Goal: Information Seeking & Learning: Find specific fact

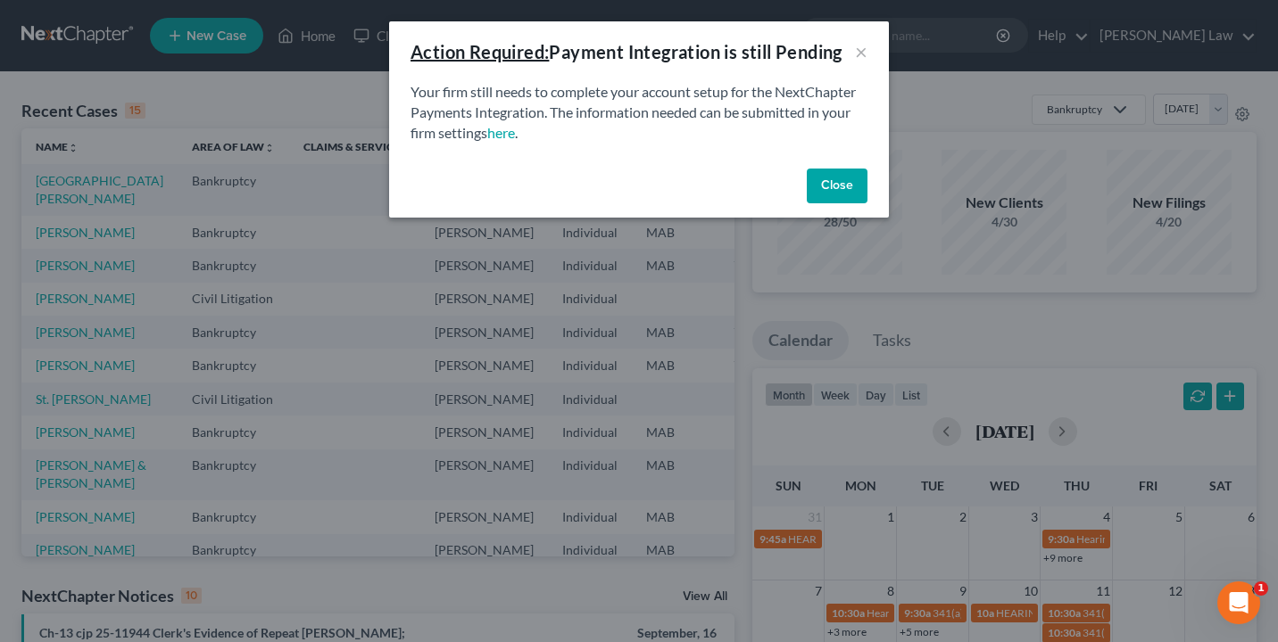
click at [841, 183] on button "Close" at bounding box center [837, 187] width 61 height 36
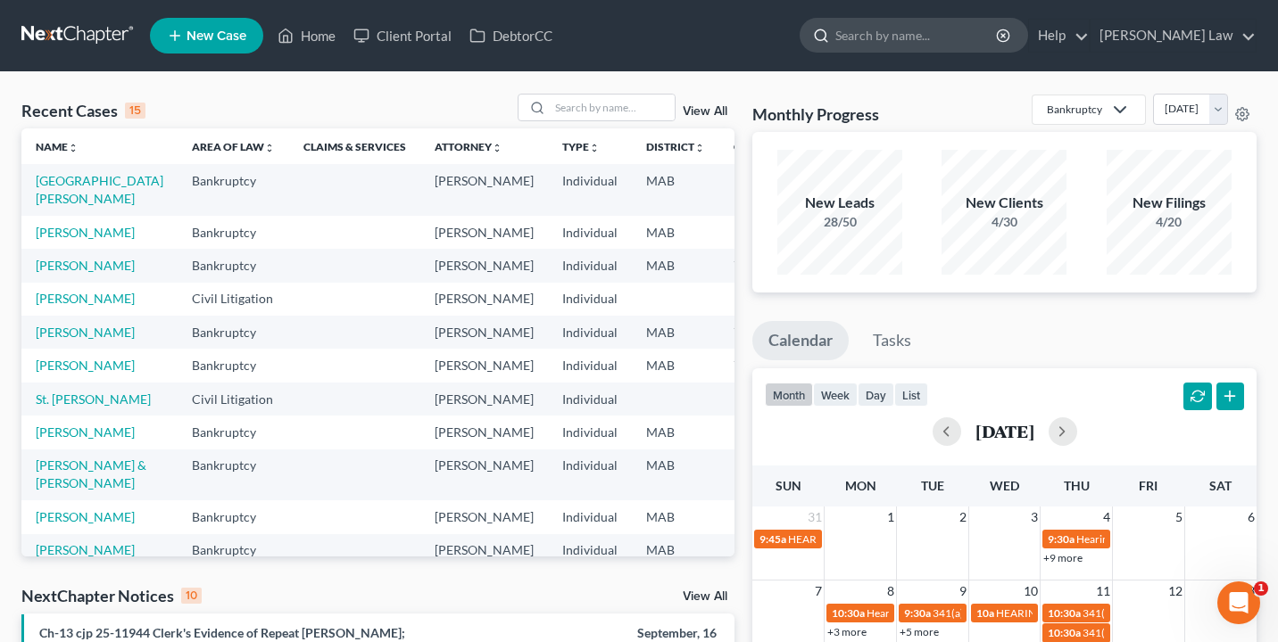
click at [933, 35] on input "search" at bounding box center [916, 35] width 163 height 33
type input "[PERSON_NAME]"
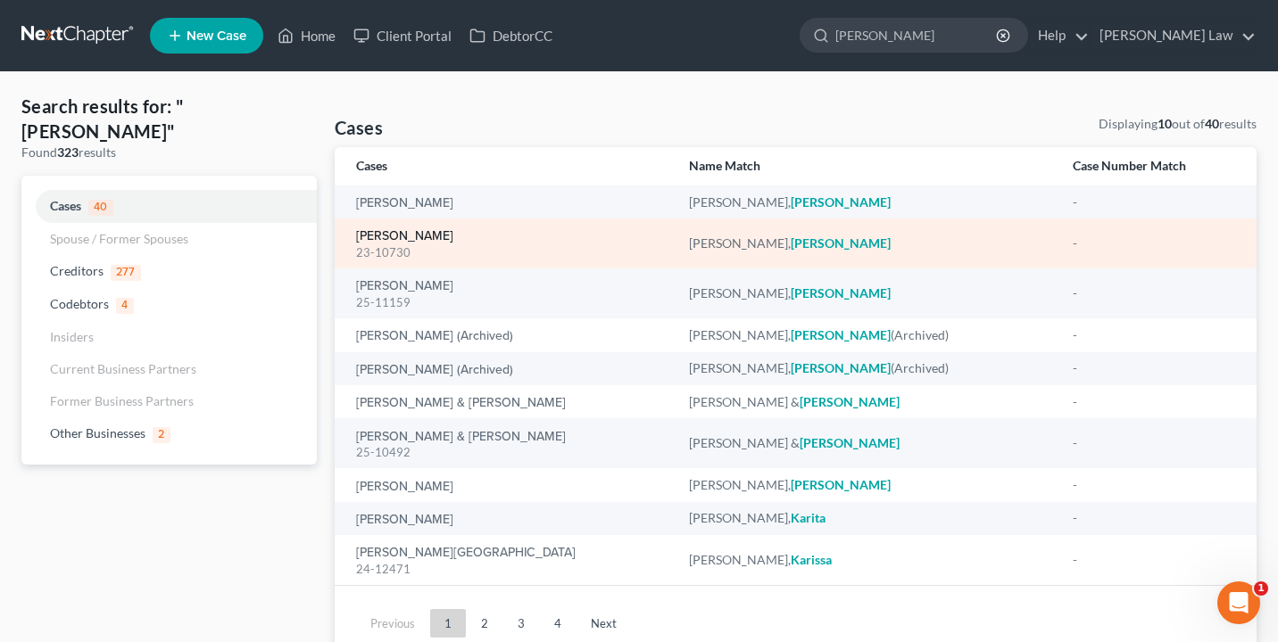
click at [445, 233] on link "[PERSON_NAME]" at bounding box center [404, 236] width 97 height 12
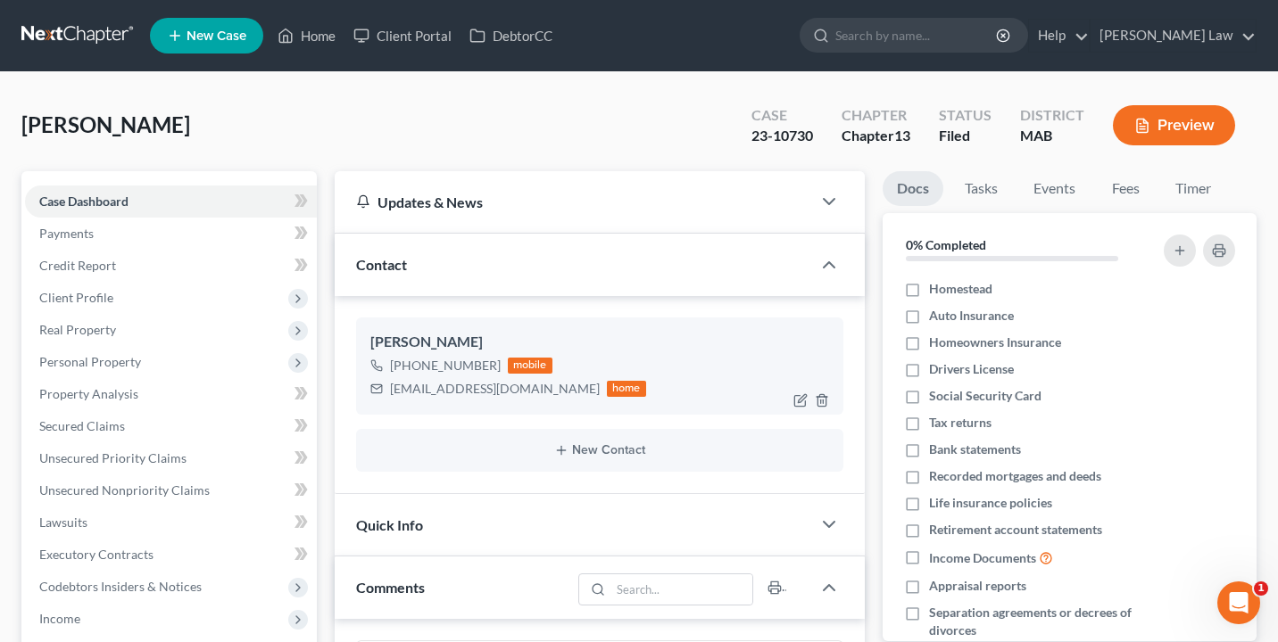
scroll to position [182, 0]
drag, startPoint x: 545, startPoint y: 392, endPoint x: 382, endPoint y: 392, distance: 163.3
click at [382, 392] on div "[EMAIL_ADDRESS][DOMAIN_NAME] home" at bounding box center [508, 388] width 276 height 23
copy div "[EMAIL_ADDRESS][DOMAIN_NAME]"
click at [983, 28] on input "search" at bounding box center [916, 35] width 163 height 33
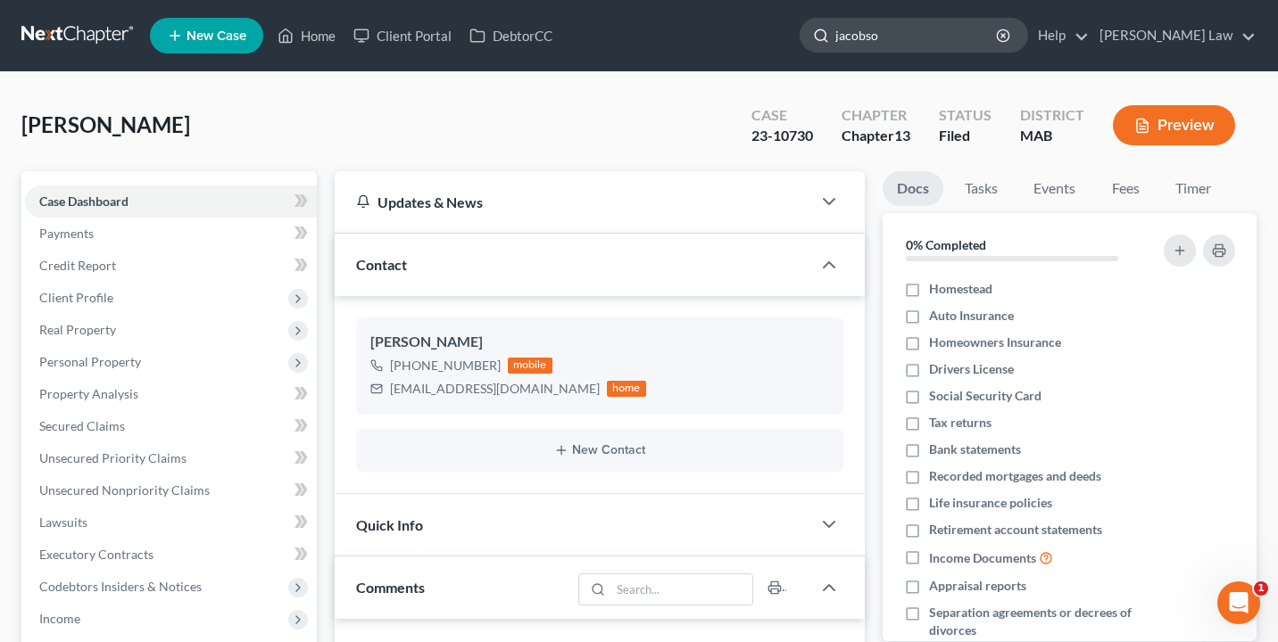
type input "[PERSON_NAME]"
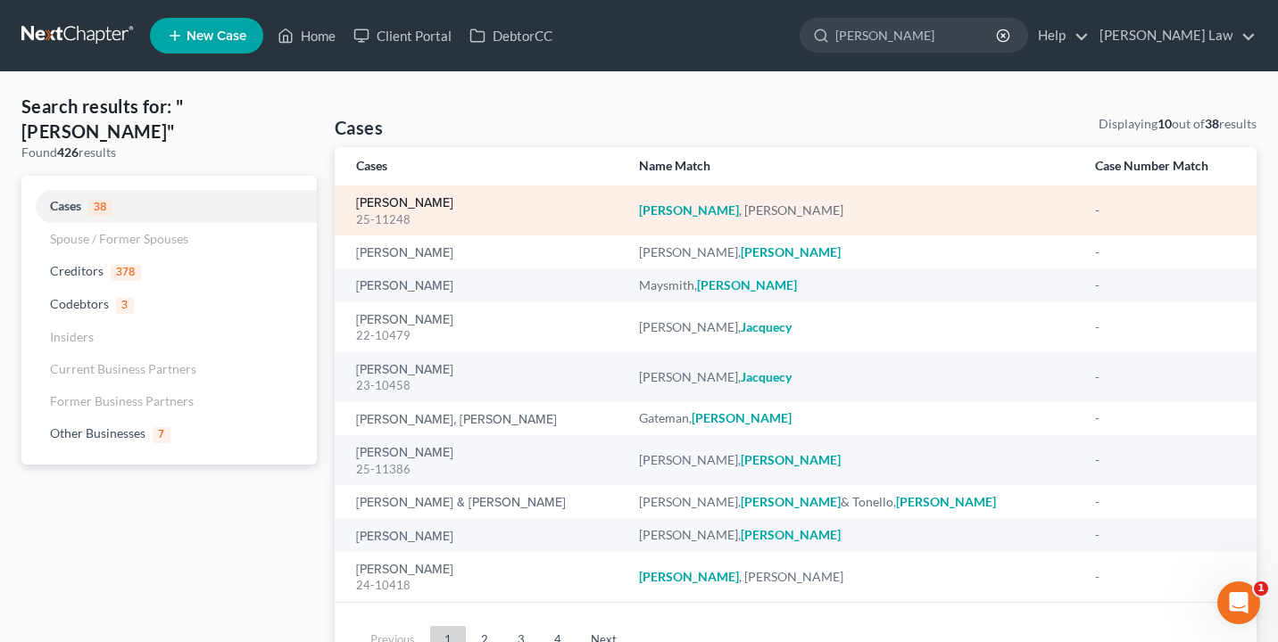
click at [412, 204] on link "[PERSON_NAME]" at bounding box center [404, 203] width 97 height 12
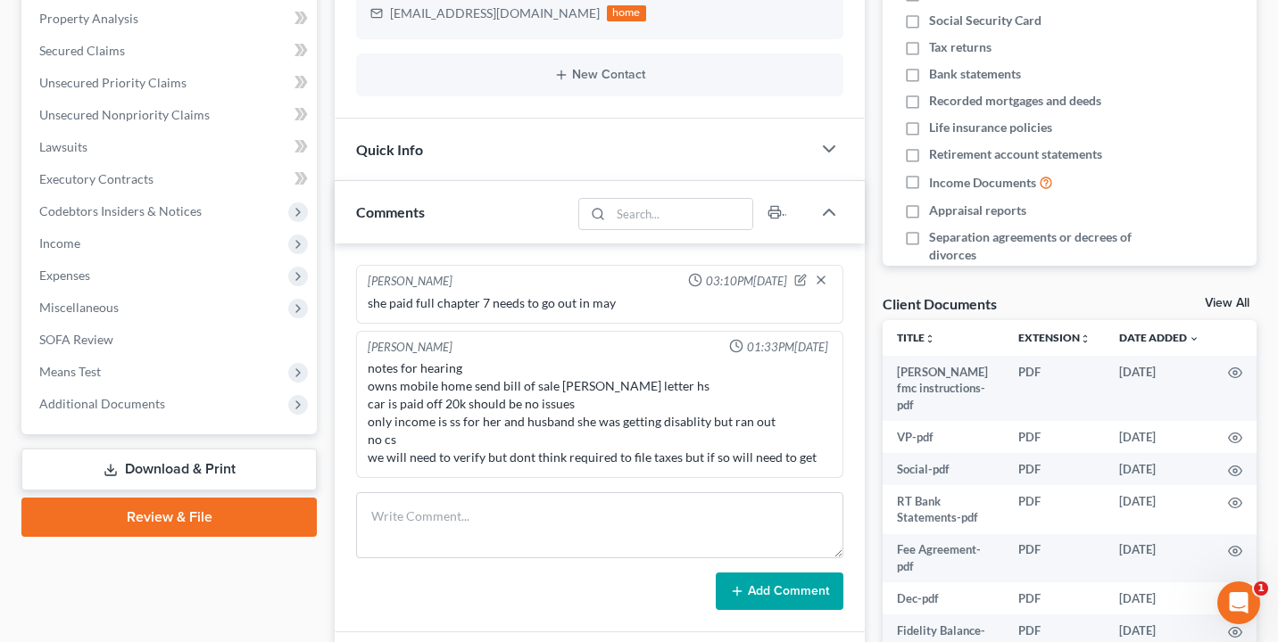
scroll to position [418, 0]
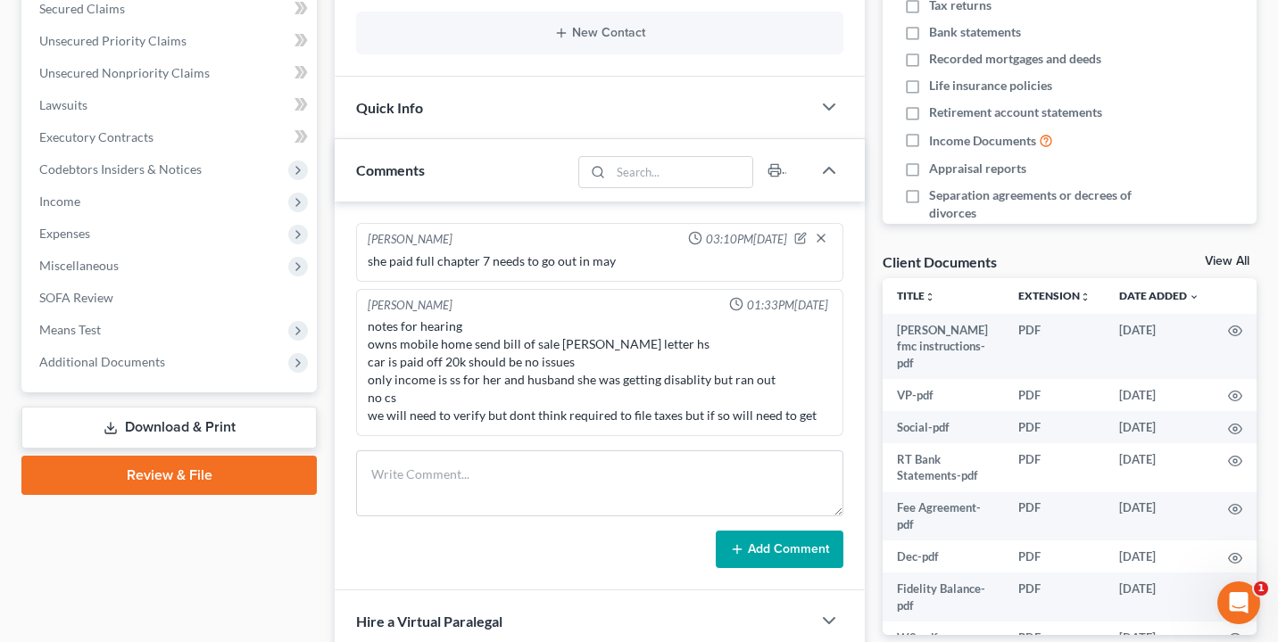
drag, startPoint x: 326, startPoint y: 378, endPoint x: 299, endPoint y: 418, distance: 47.5
click at [299, 418] on div "Petition Navigation Case Dashboard Payments Invoices Payments Payments Credit R…" at bounding box center [638, 298] width 1253 height 1088
click at [137, 360] on span "Additional Documents" at bounding box center [102, 361] width 126 height 15
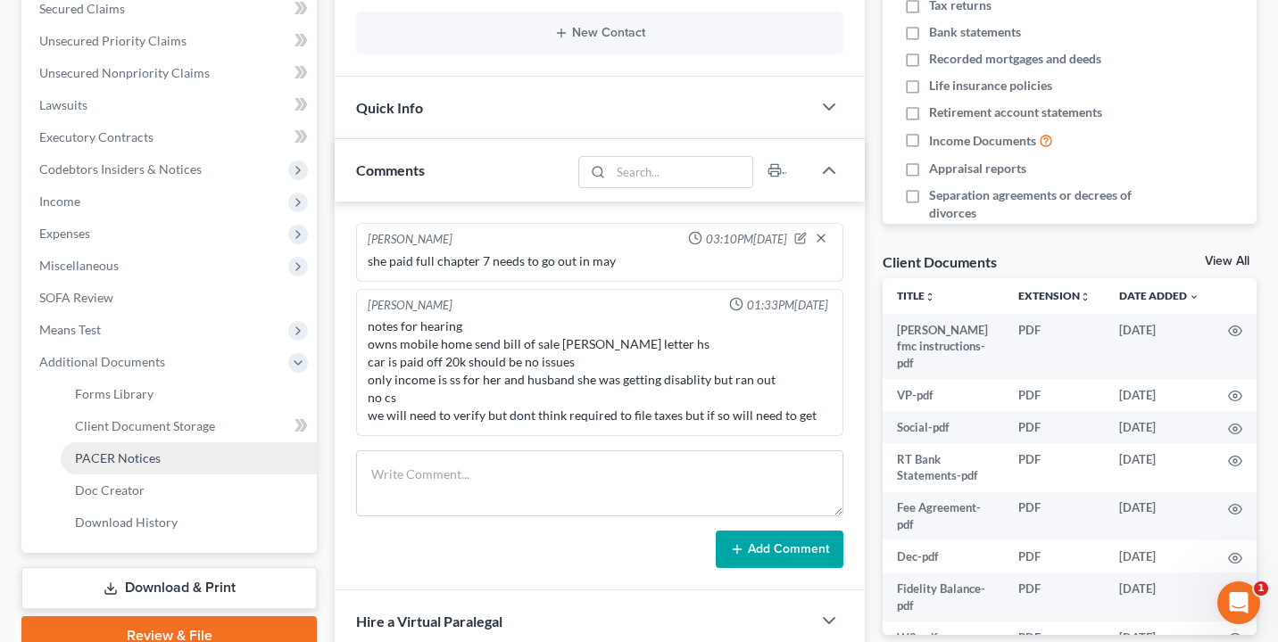
click at [154, 468] on link "PACER Notices" at bounding box center [189, 459] width 256 height 32
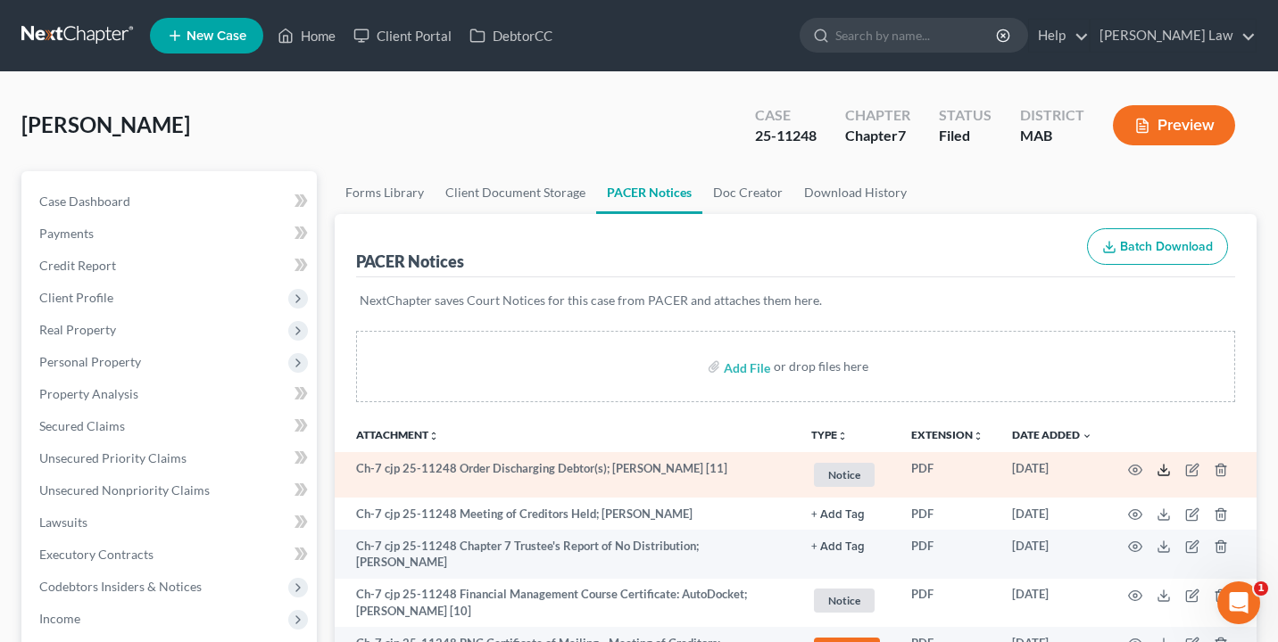
click at [1167, 474] on icon at bounding box center [1163, 470] width 14 height 14
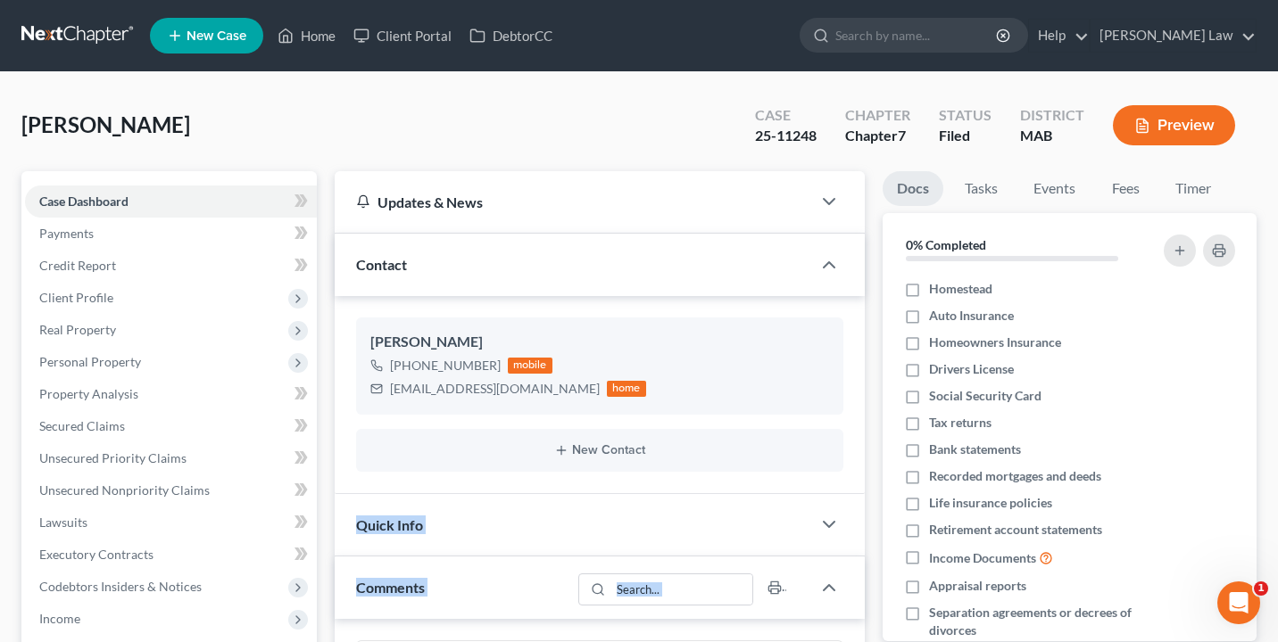
drag, startPoint x: 485, startPoint y: 203, endPoint x: 452, endPoint y: 425, distance: 224.6
click at [615, 327] on div "[PERSON_NAME] [PHONE_NUMBER] mobile [EMAIL_ADDRESS][DOMAIN_NAME] home" at bounding box center [599, 366] width 487 height 96
drag, startPoint x: 519, startPoint y: 393, endPoint x: 387, endPoint y: 386, distance: 132.2
click at [387, 386] on div "[EMAIL_ADDRESS][DOMAIN_NAME] home" at bounding box center [508, 388] width 276 height 23
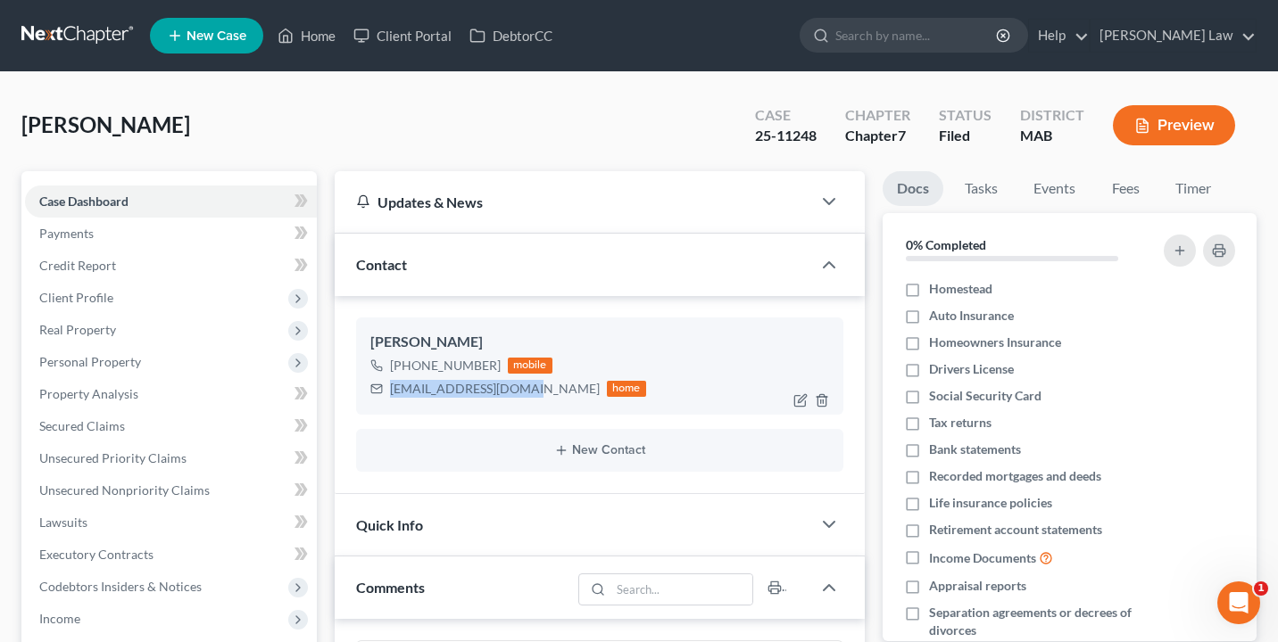
copy div "[EMAIL_ADDRESS][DOMAIN_NAME]"
click at [998, 41] on input "search" at bounding box center [916, 35] width 163 height 33
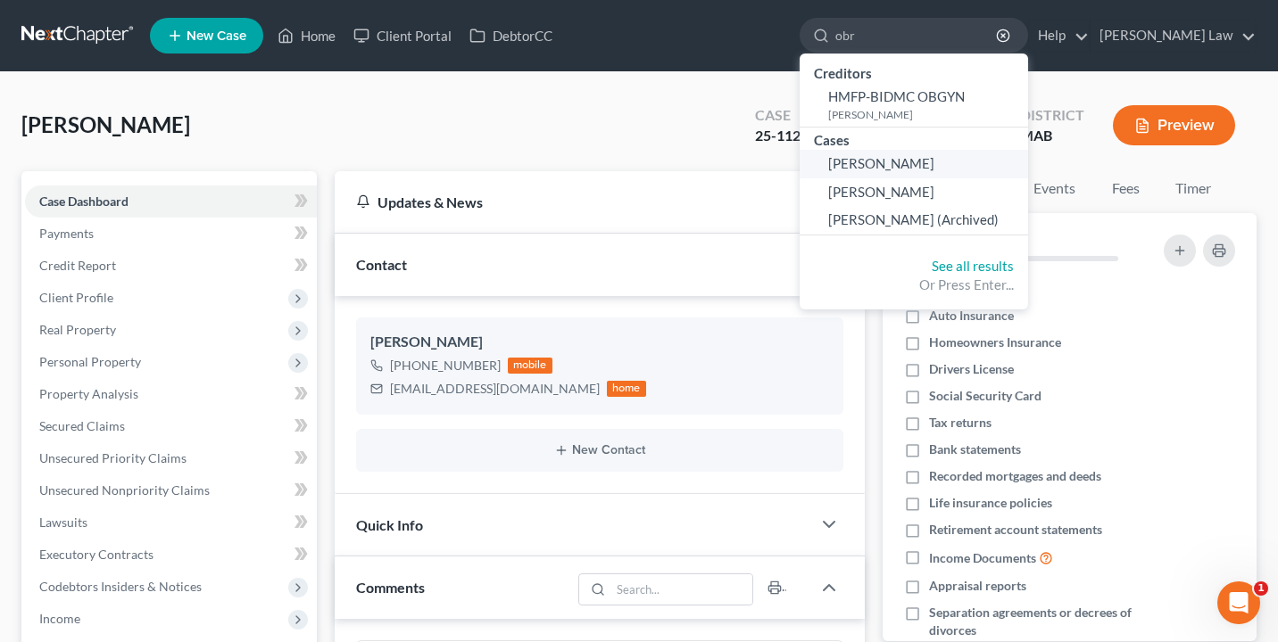
type input "obr"
click at [992, 165] on link "[PERSON_NAME]" at bounding box center [913, 164] width 228 height 28
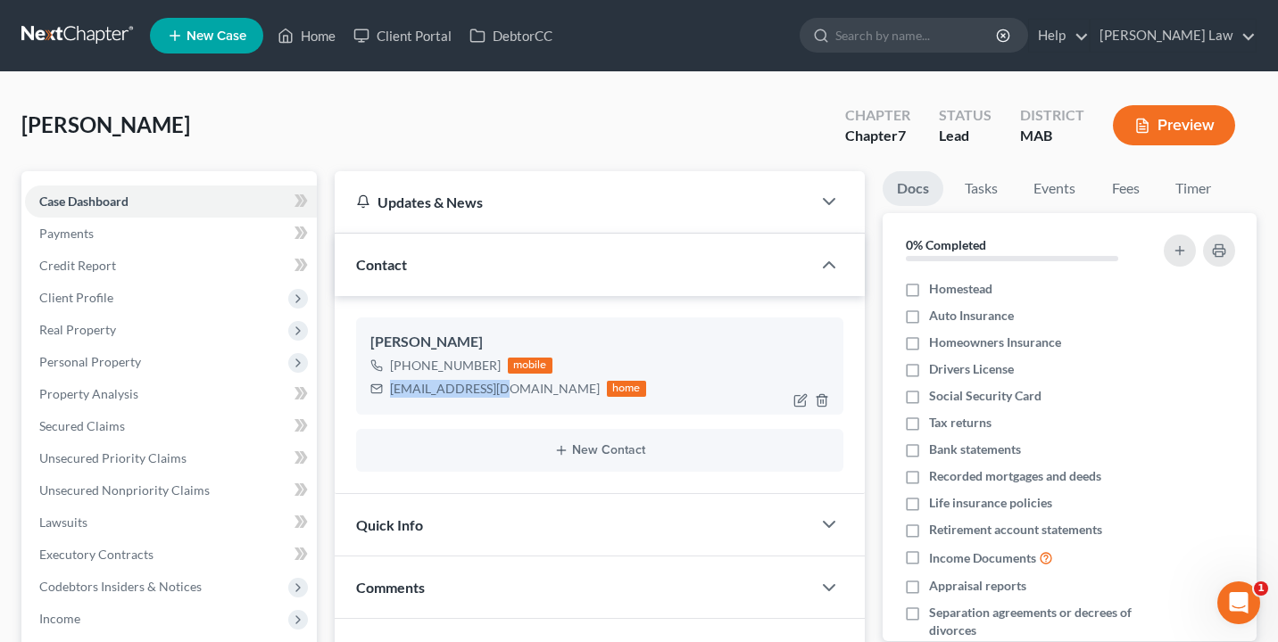
drag, startPoint x: 499, startPoint y: 389, endPoint x: 389, endPoint y: 386, distance: 109.8
click at [389, 386] on div "[EMAIL_ADDRESS][DOMAIN_NAME] home" at bounding box center [508, 388] width 276 height 23
copy div "[EMAIL_ADDRESS][DOMAIN_NAME]"
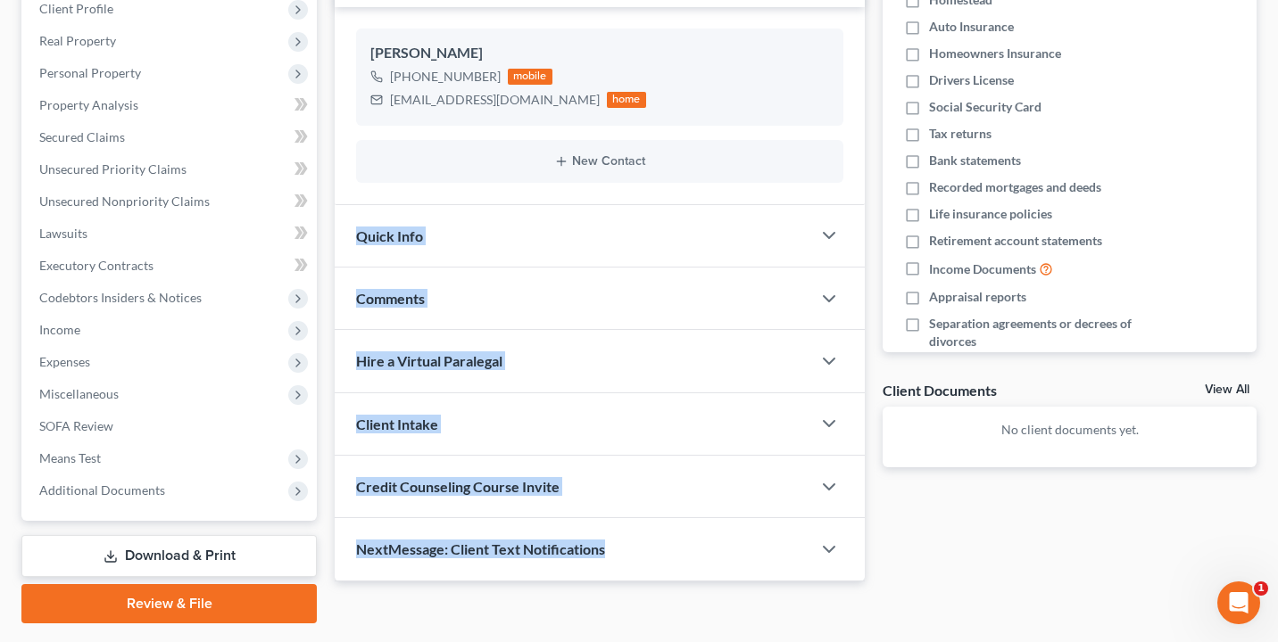
scroll to position [338, 0]
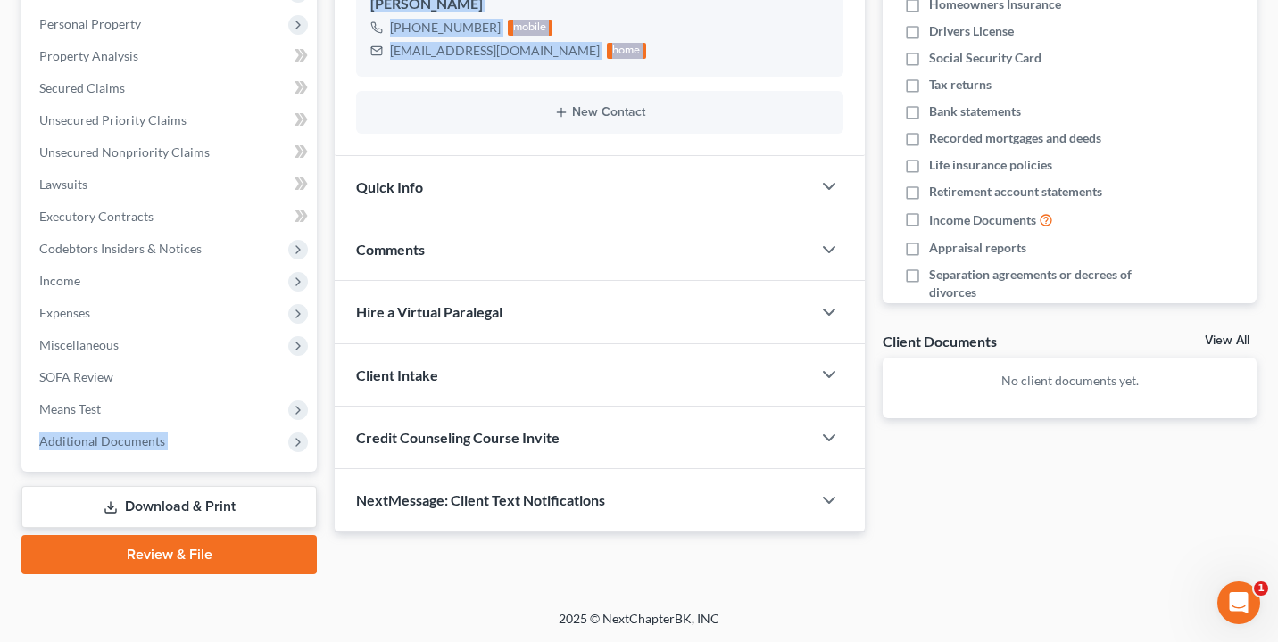
drag, startPoint x: 328, startPoint y: 497, endPoint x: 318, endPoint y: 427, distance: 70.4
click at [318, 427] on div "Petition Navigation Case Dashboard Payments Invoices Payments Payments Credit R…" at bounding box center [638, 203] width 1253 height 741
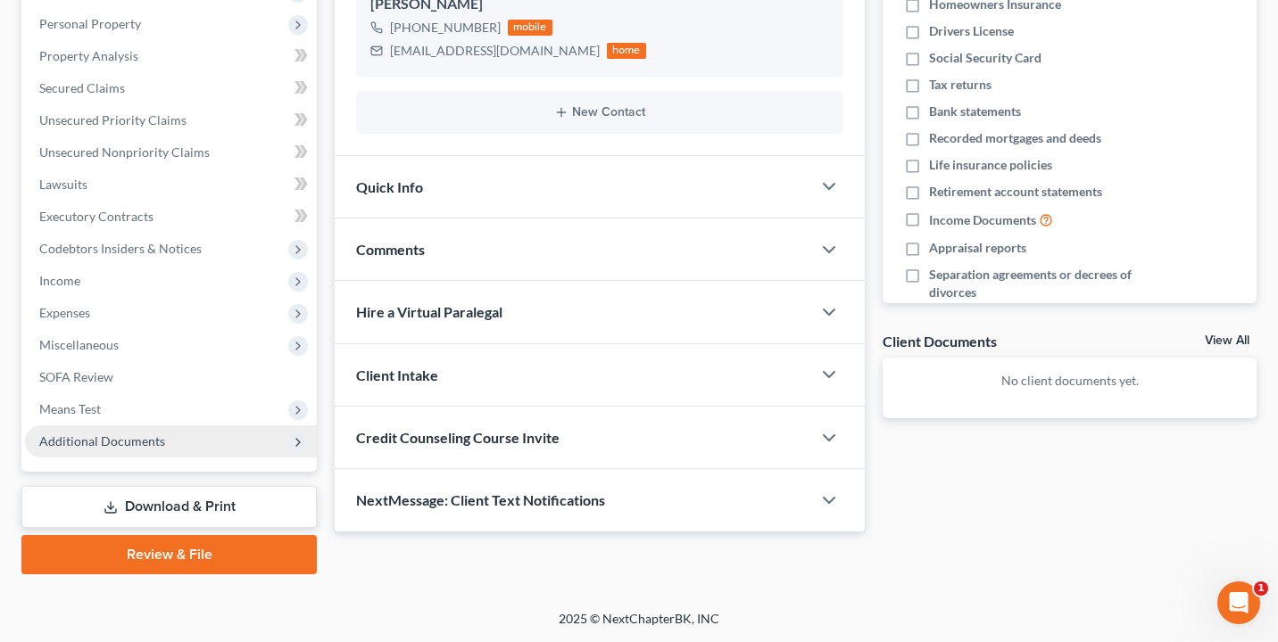
click at [177, 440] on span "Additional Documents" at bounding box center [171, 442] width 292 height 32
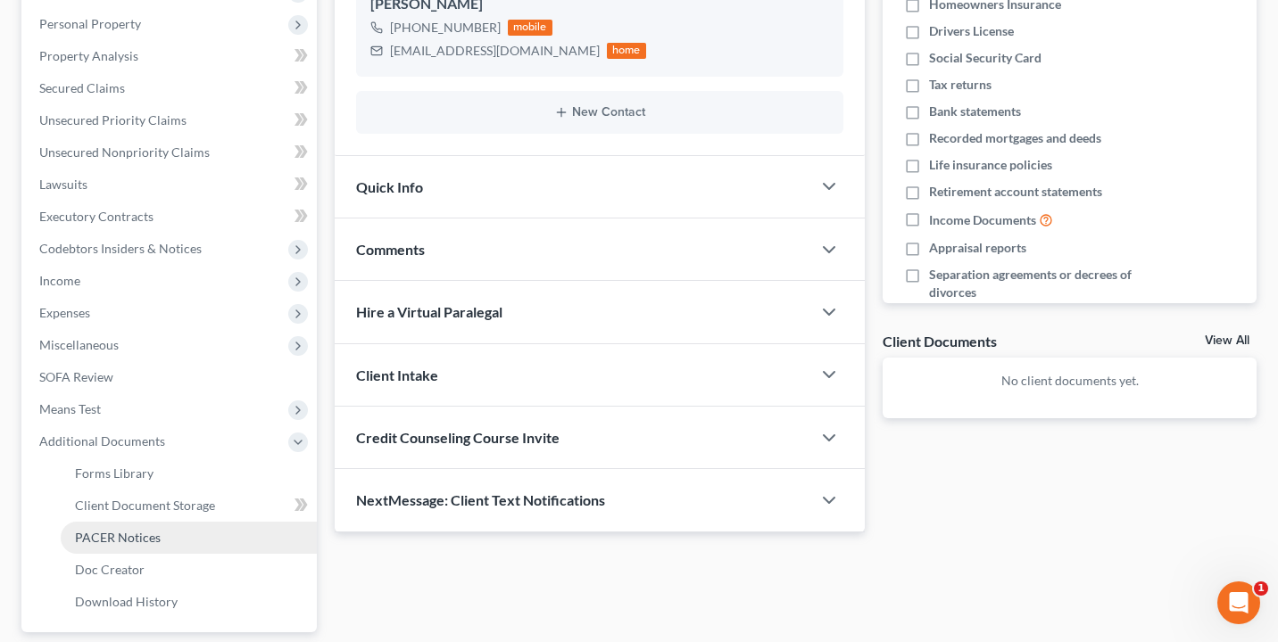
click at [175, 542] on link "PACER Notices" at bounding box center [189, 538] width 256 height 32
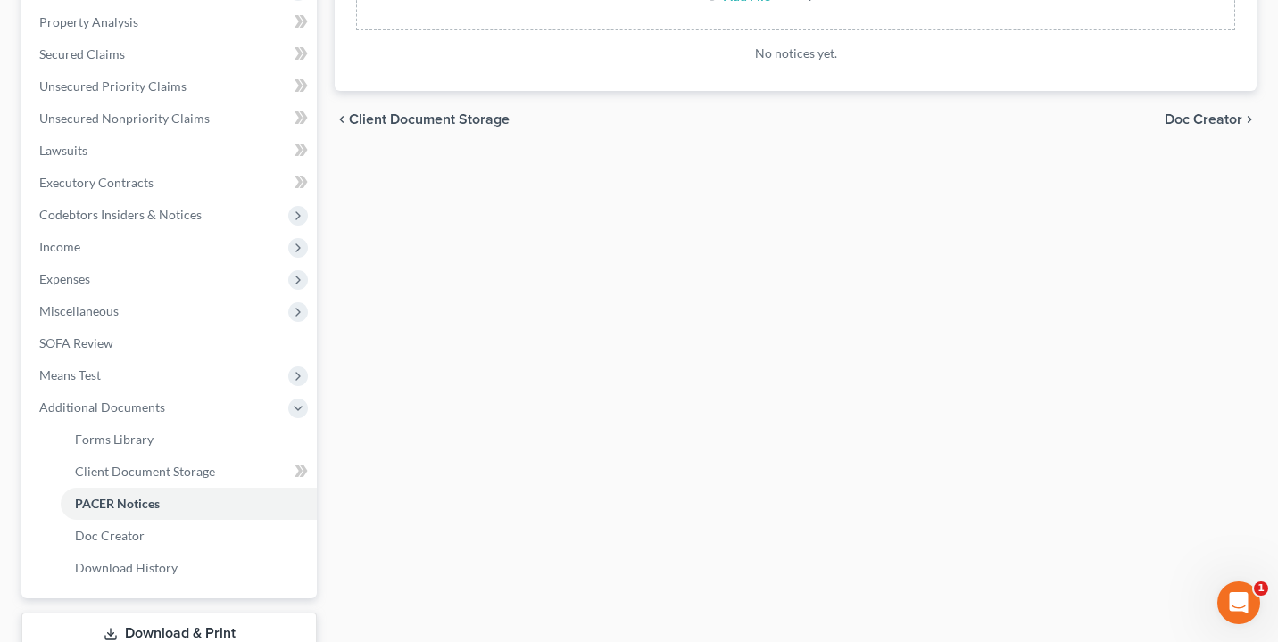
scroll to position [379, 0]
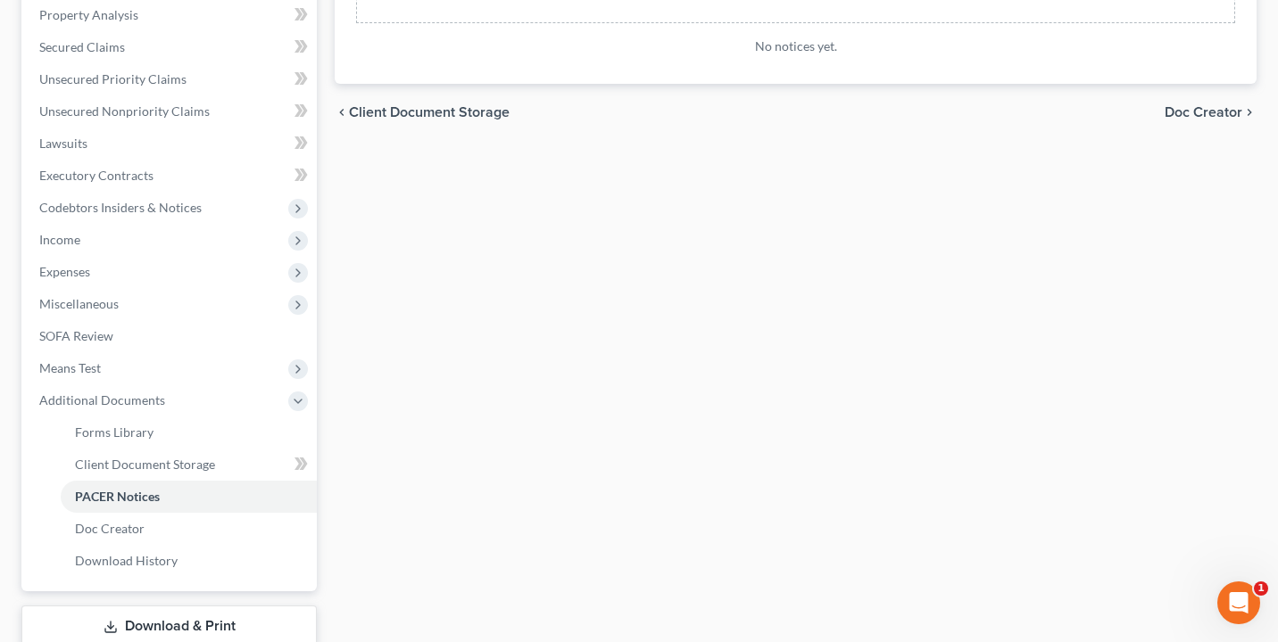
drag, startPoint x: 434, startPoint y: 525, endPoint x: 396, endPoint y: 451, distance: 82.2
click at [397, 451] on div "Forms Library Client Document Storage PACER Notices Doc Creator Download Histor…" at bounding box center [796, 243] width 940 height 902
click at [219, 422] on link "Forms Library" at bounding box center [189, 433] width 256 height 32
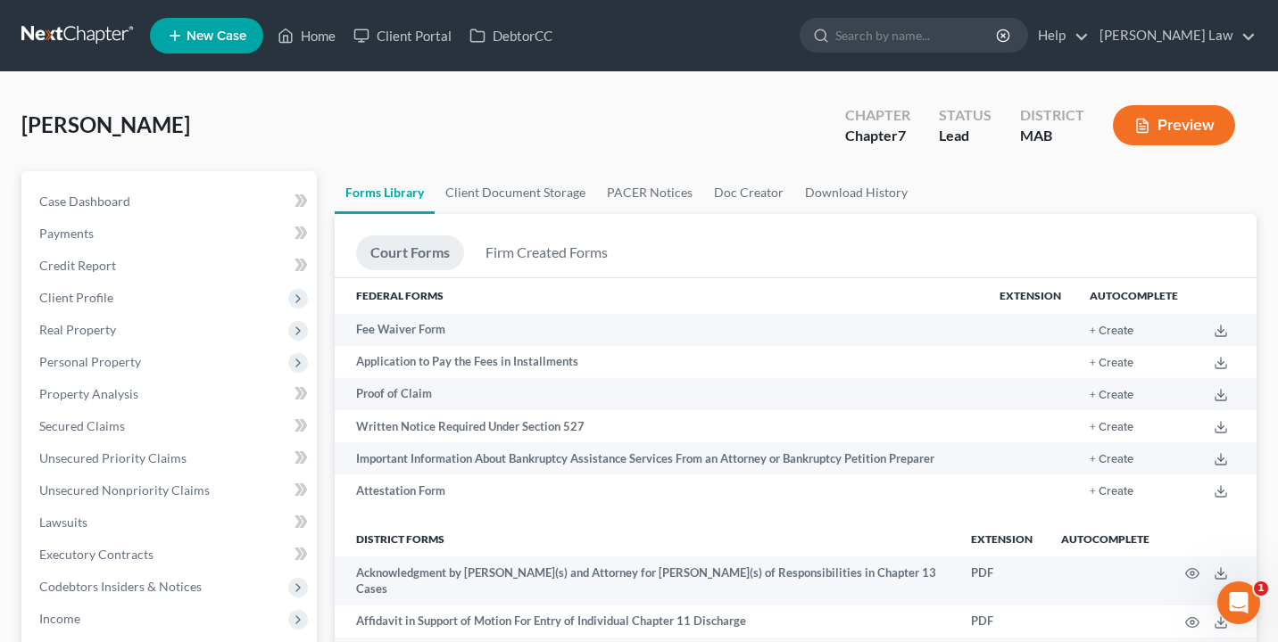
drag, startPoint x: 452, startPoint y: 123, endPoint x: 447, endPoint y: 157, distance: 34.3
click at [447, 157] on div "[PERSON_NAME] Upgraded Chapter Chapter 7 Status Lead District MAB Preview" at bounding box center [638, 133] width 1235 height 78
click at [959, 34] on input "search" at bounding box center [916, 35] width 163 height 33
type input "[PERSON_NAME]"
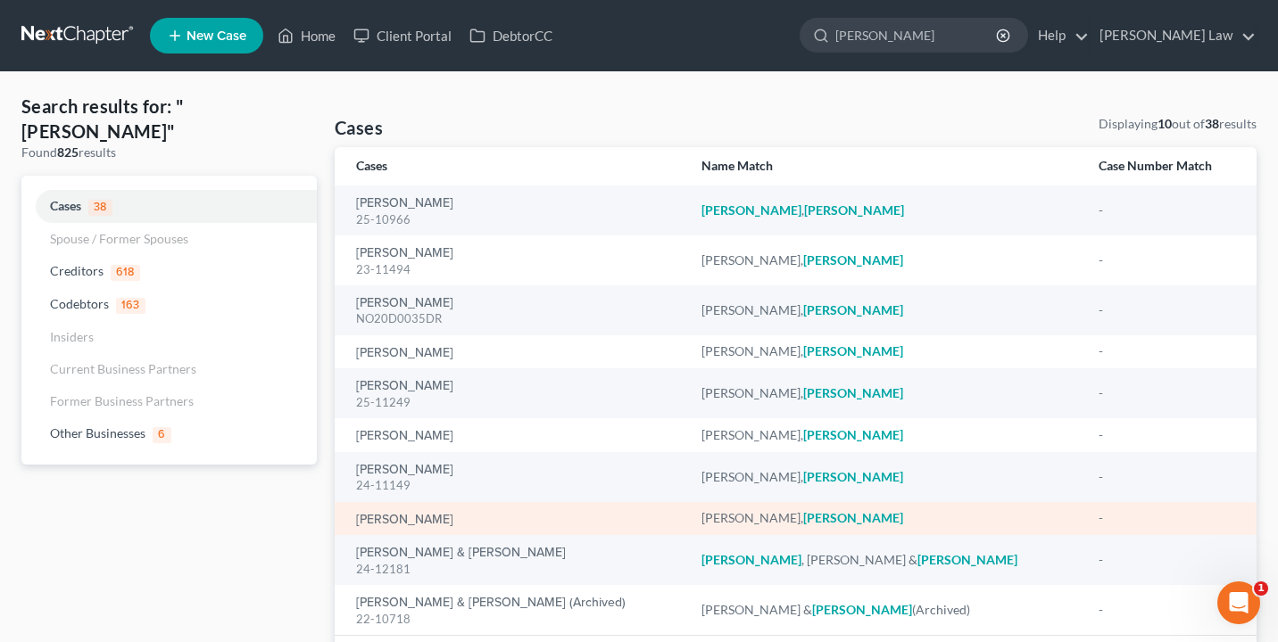
click at [417, 509] on div "[PERSON_NAME]" at bounding box center [514, 518] width 317 height 18
click at [417, 515] on link "[PERSON_NAME]" at bounding box center [404, 520] width 97 height 12
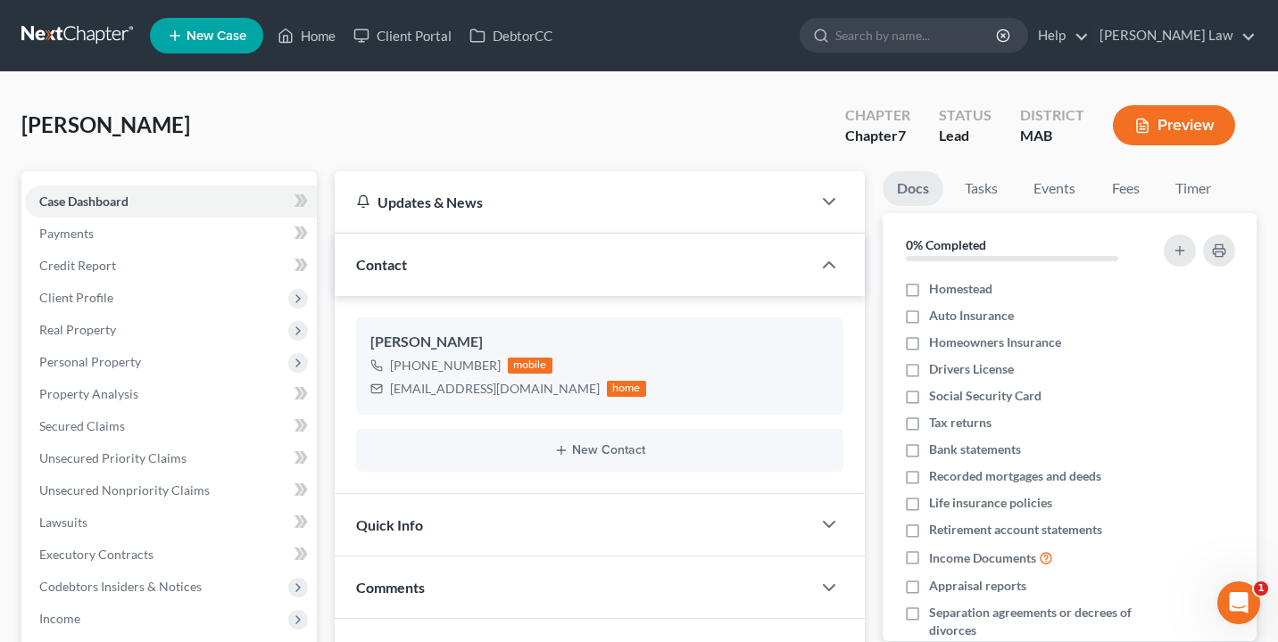
click at [1089, 0] on nav "Home New Case Client Portal DebtorCC [PERSON_NAME] Law [EMAIL_ADDRESS][DOMAIN_N…" at bounding box center [639, 35] width 1278 height 71
